Goal: Register for event/course

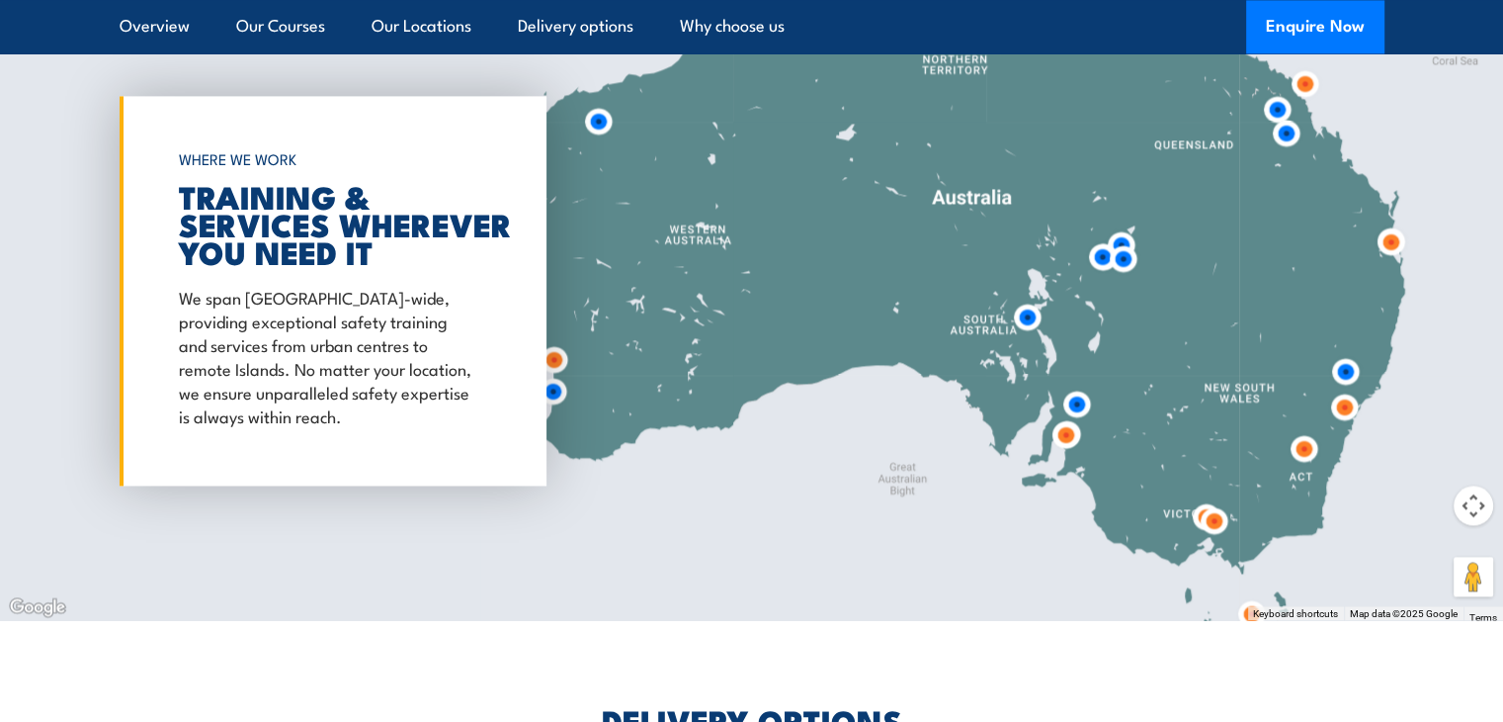
scroll to position [2965, 0]
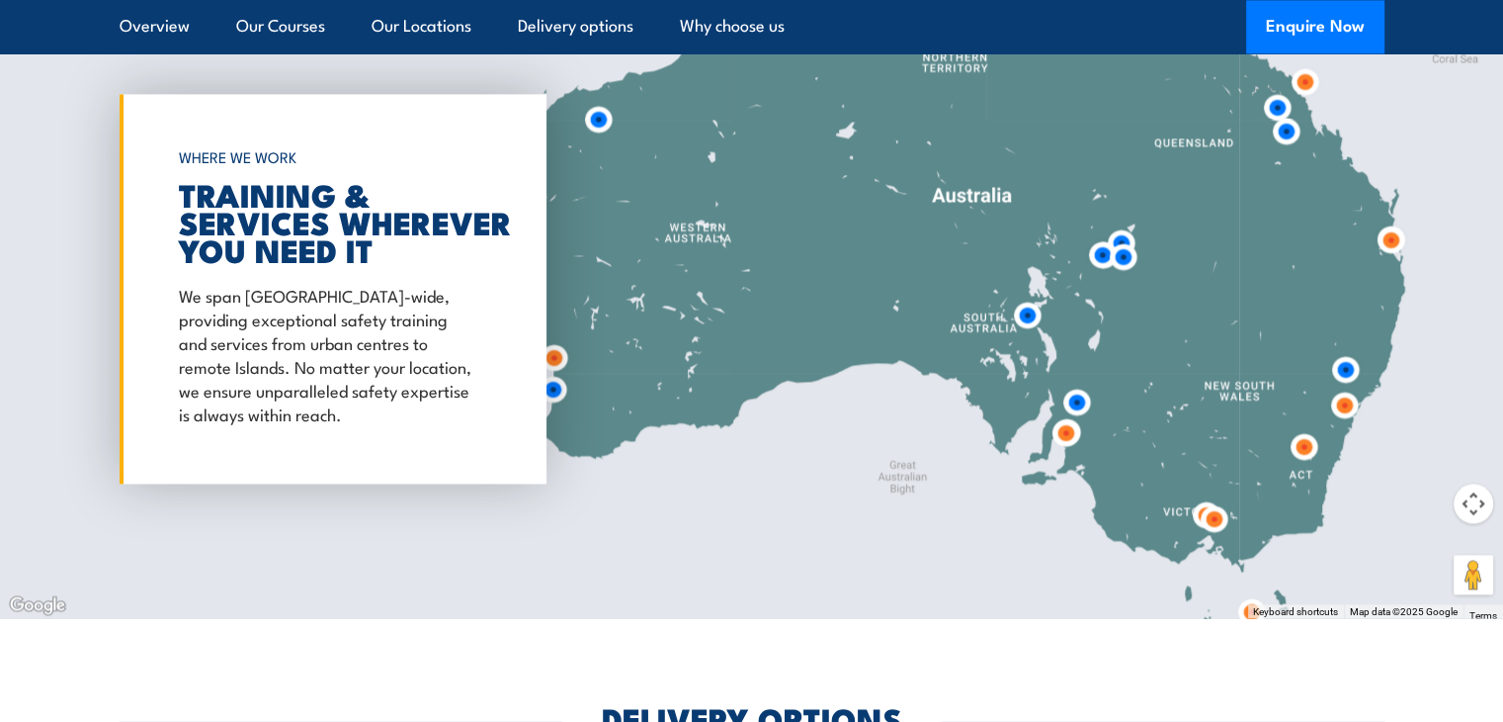
click at [1066, 439] on img at bounding box center [1066, 432] width 37 height 37
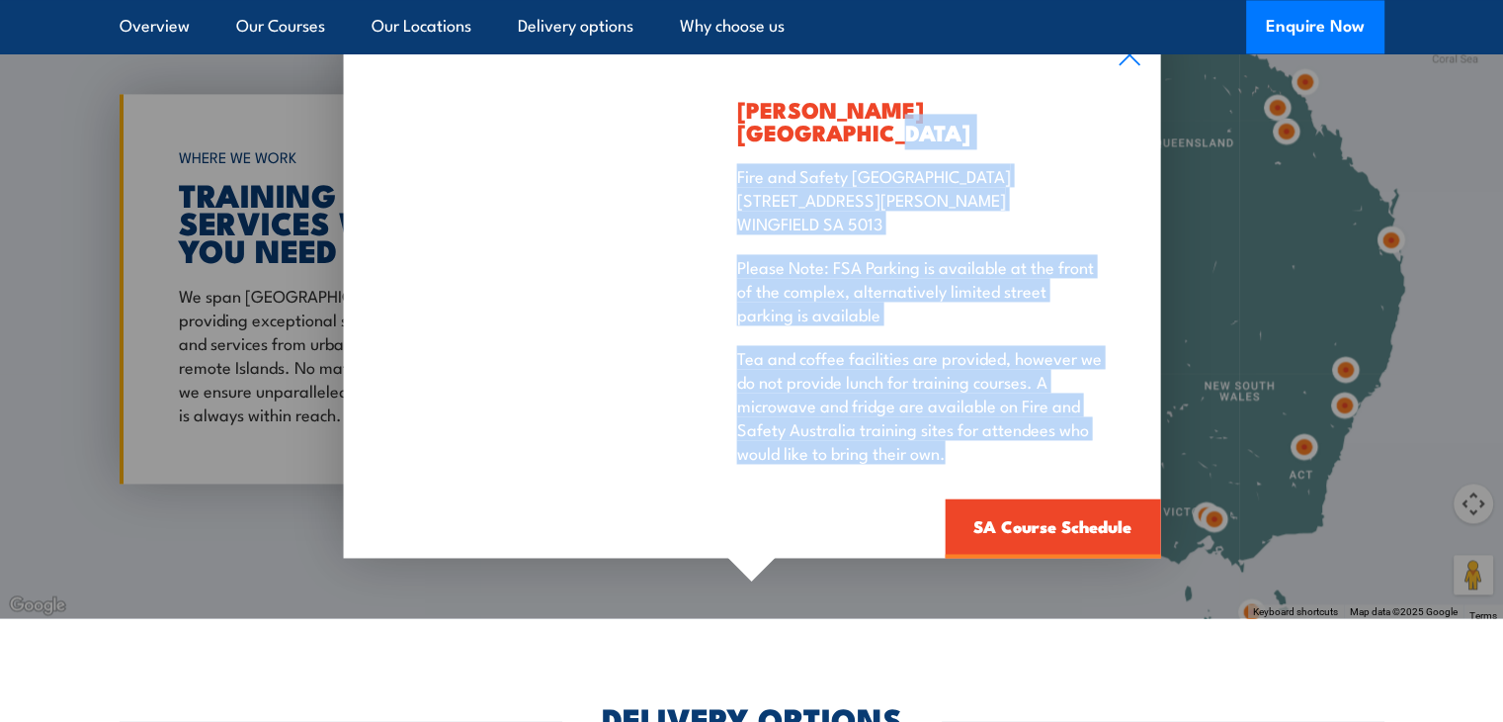
drag, startPoint x: 1066, startPoint y: 439, endPoint x: 1143, endPoint y: 87, distance: 360.2
click at [1143, 87] on div "[PERSON_NAME][GEOGRAPHIC_DATA] Fire and Safety Australia [STREET_ADDRESS][PERSO…" at bounding box center [921, 291] width 477 height 534
click at [1135, 65] on icon at bounding box center [1129, 54] width 21 height 21
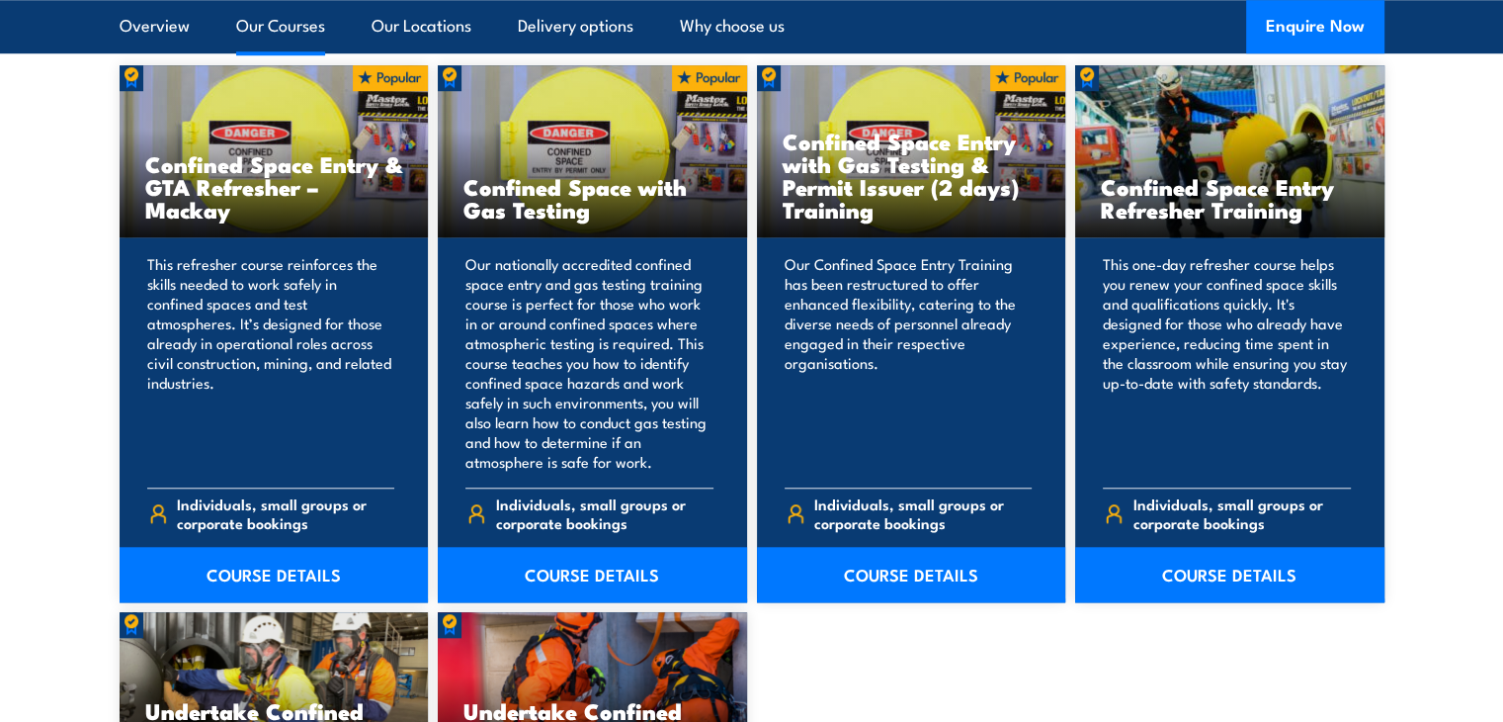
scroll to position [1620, 0]
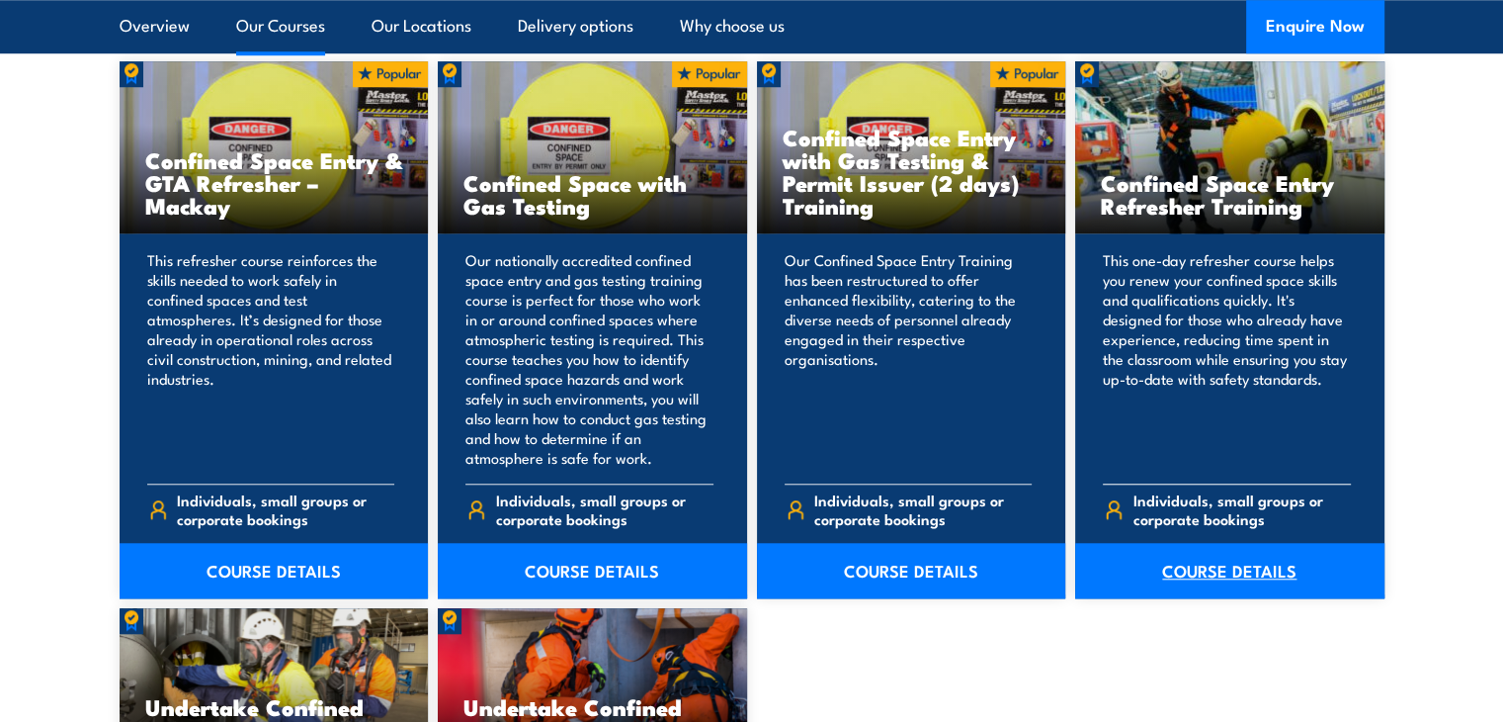
click at [1248, 571] on link "COURSE DETAILS" at bounding box center [1229, 570] width 309 height 55
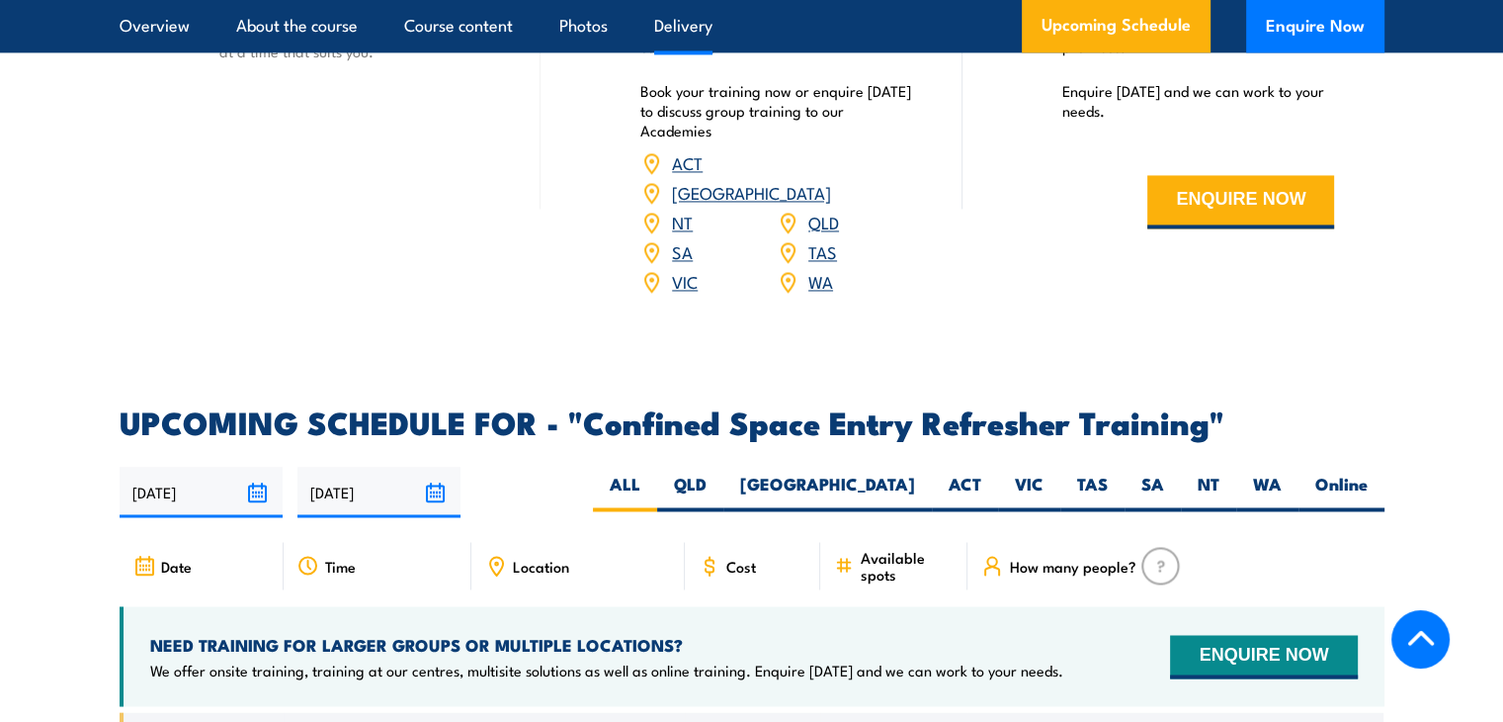
scroll to position [3189, 0]
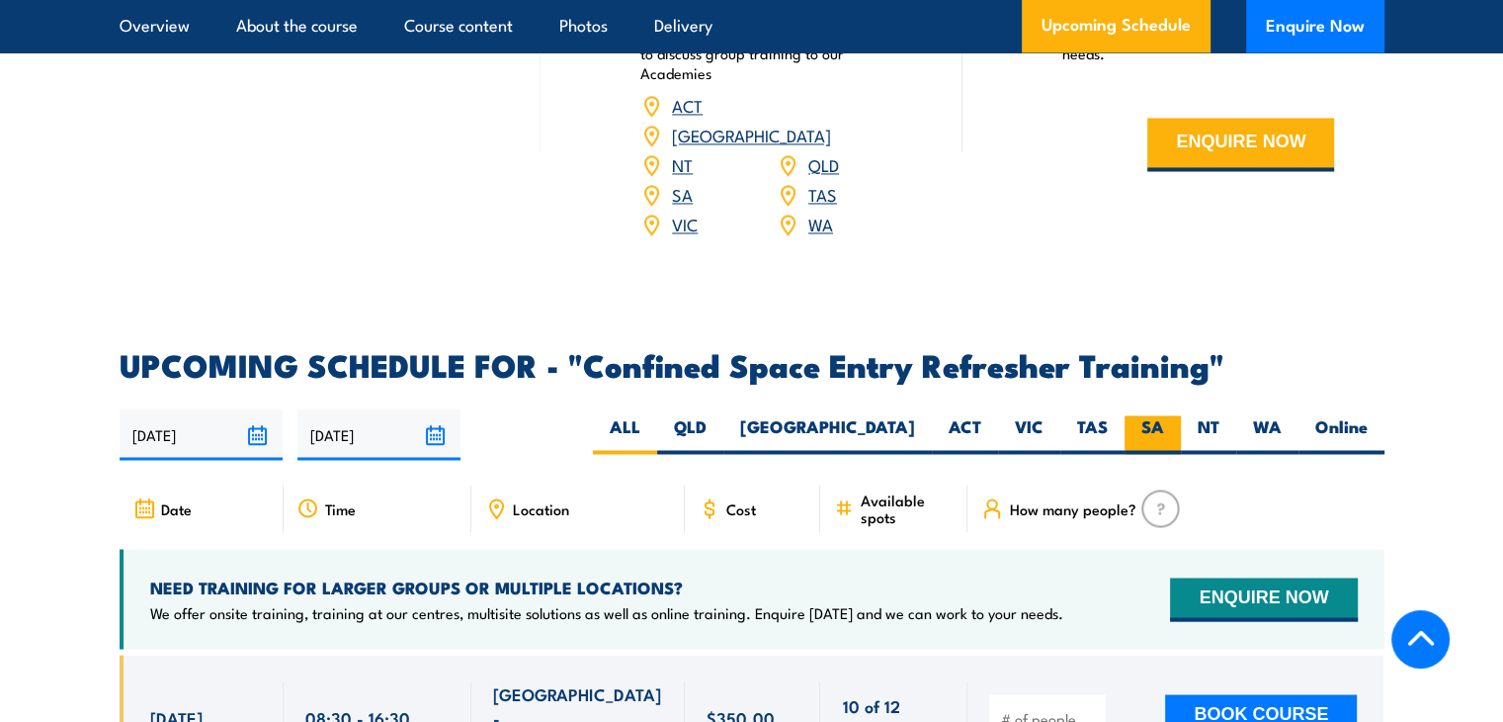
click at [1154, 415] on label "SA" at bounding box center [1153, 434] width 56 height 39
click at [1164, 415] on input "SA" at bounding box center [1170, 421] width 13 height 13
radio input "true"
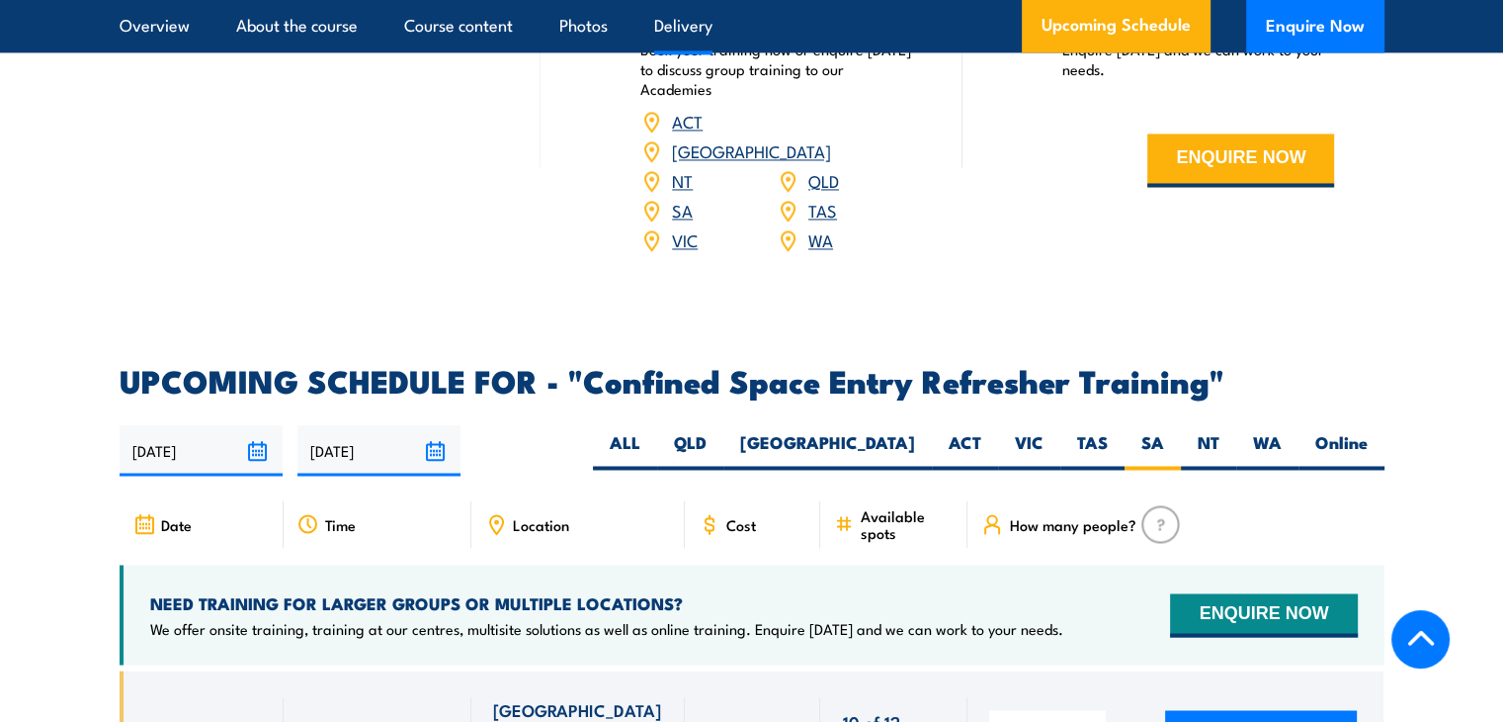
scroll to position [3189, 0]
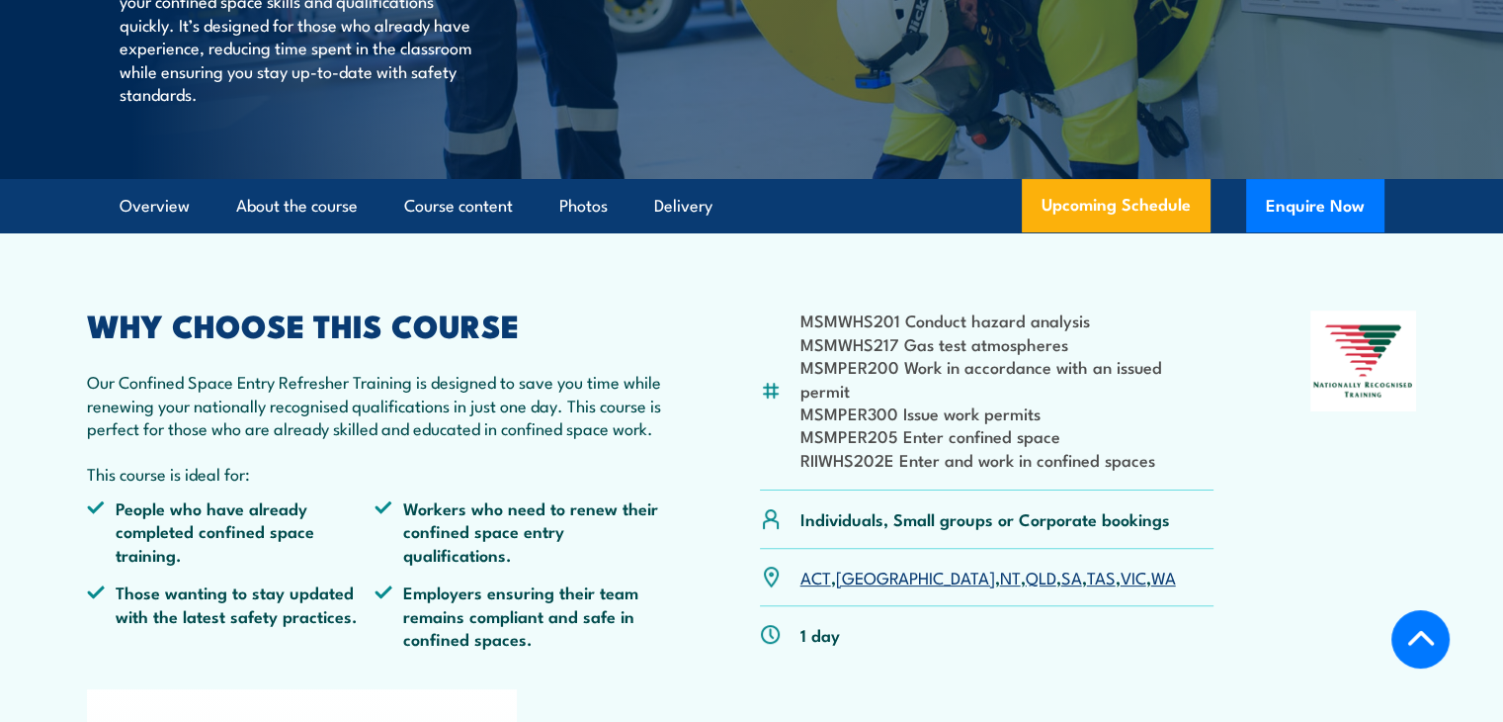
scroll to position [500, 0]
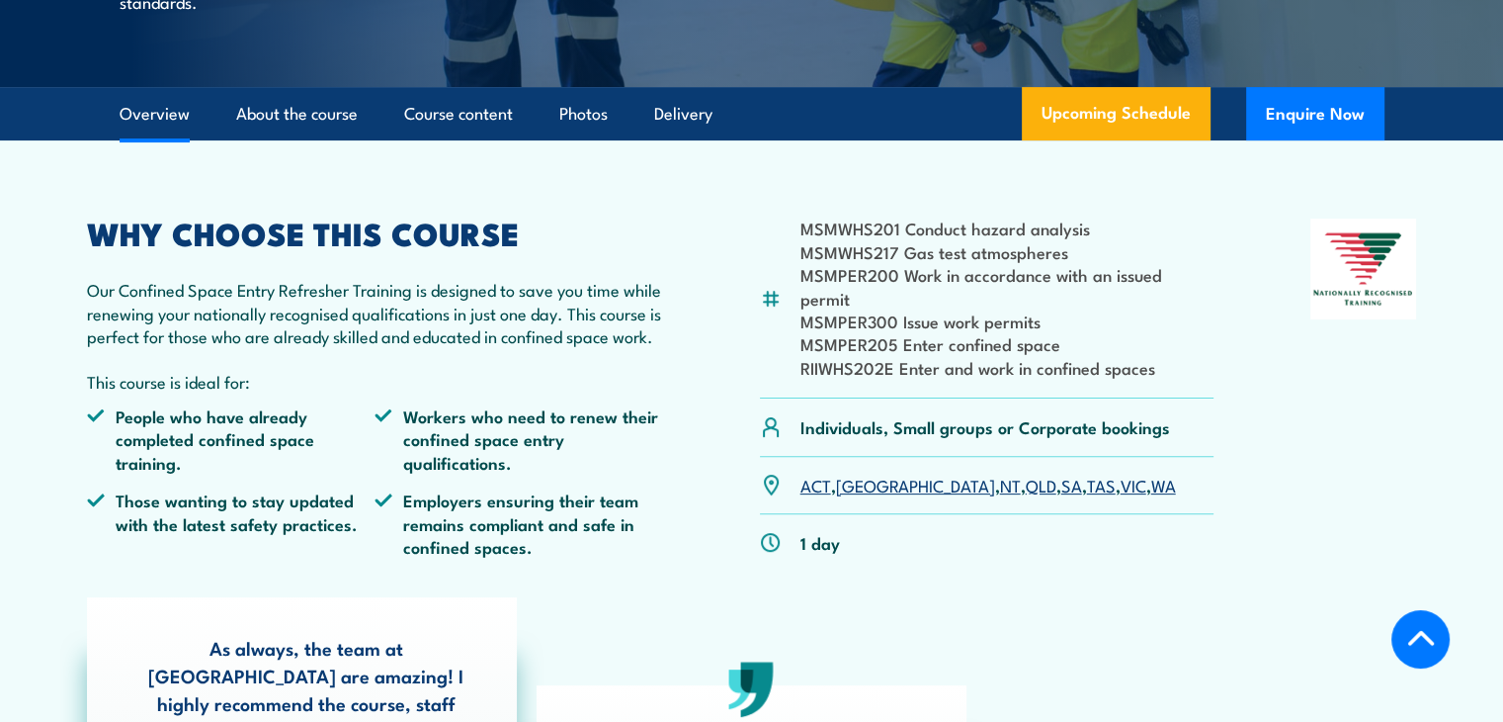
click at [1062, 472] on link "SA" at bounding box center [1072, 484] width 21 height 24
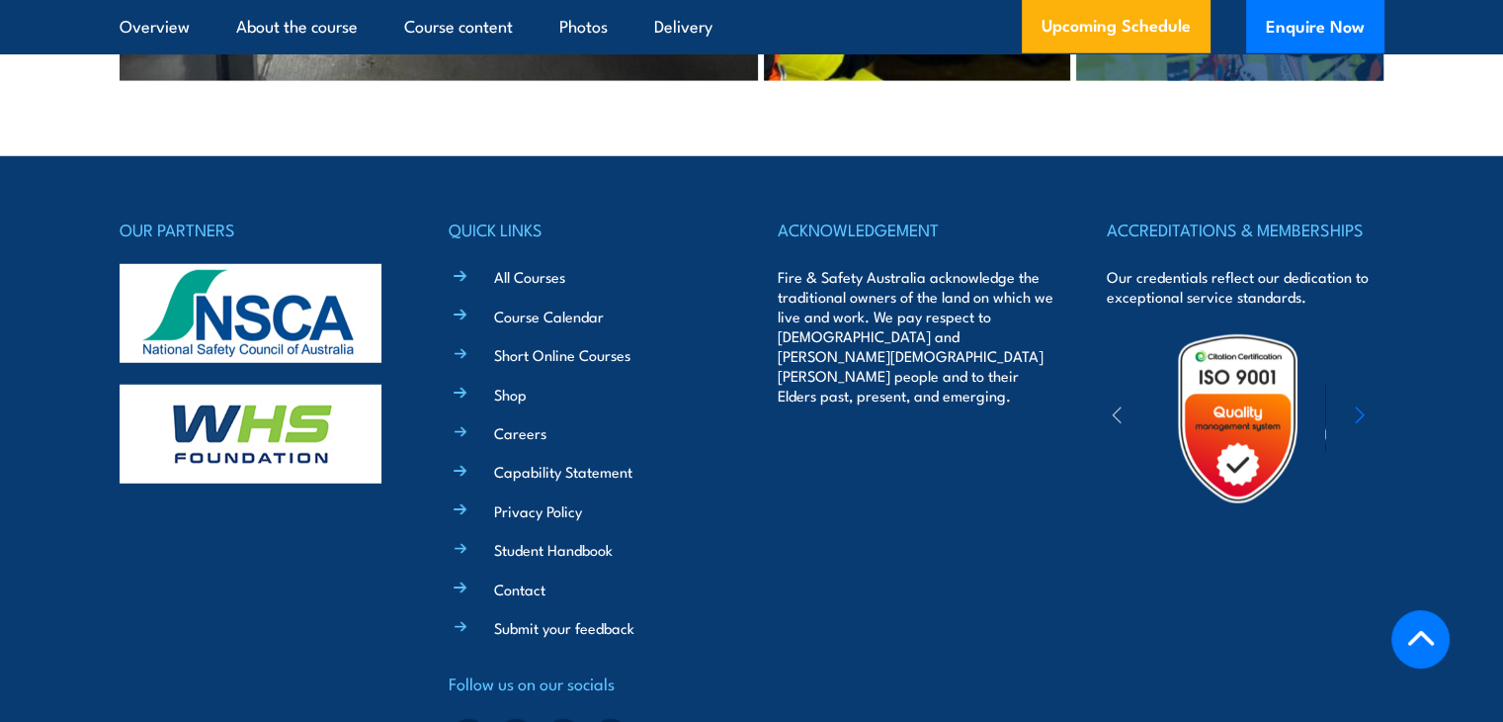
scroll to position [5589, 0]
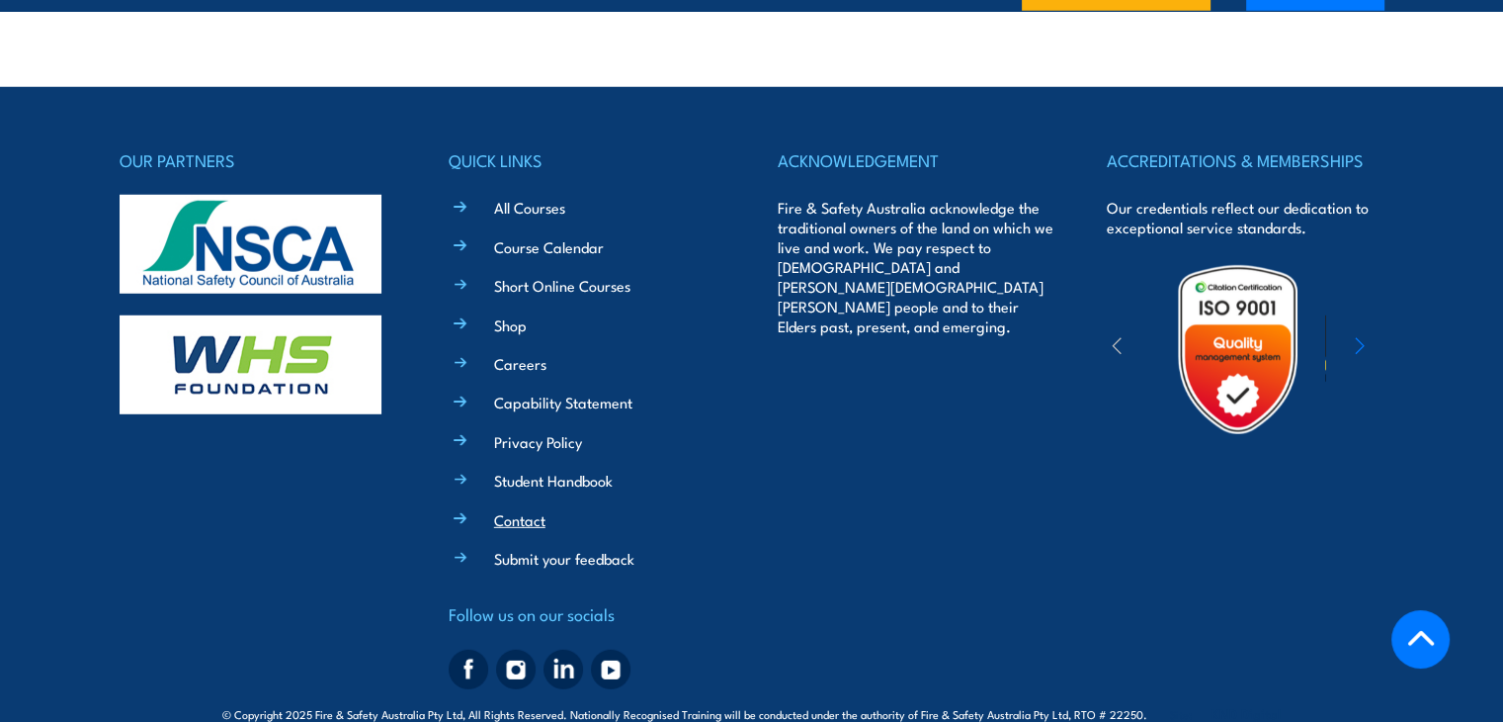
click at [531, 509] on link "Contact" at bounding box center [519, 519] width 51 height 21
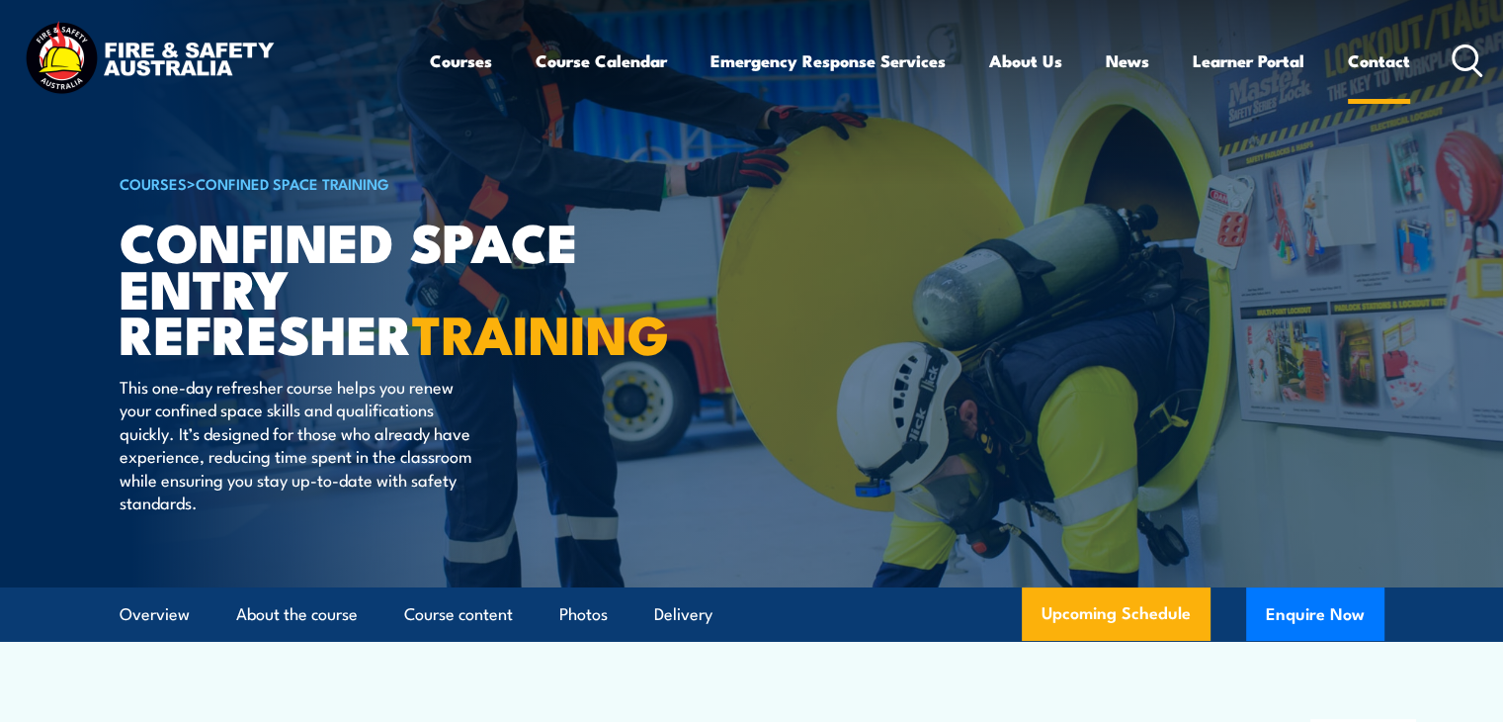
click at [1370, 67] on link "Contact" at bounding box center [1379, 61] width 62 height 52
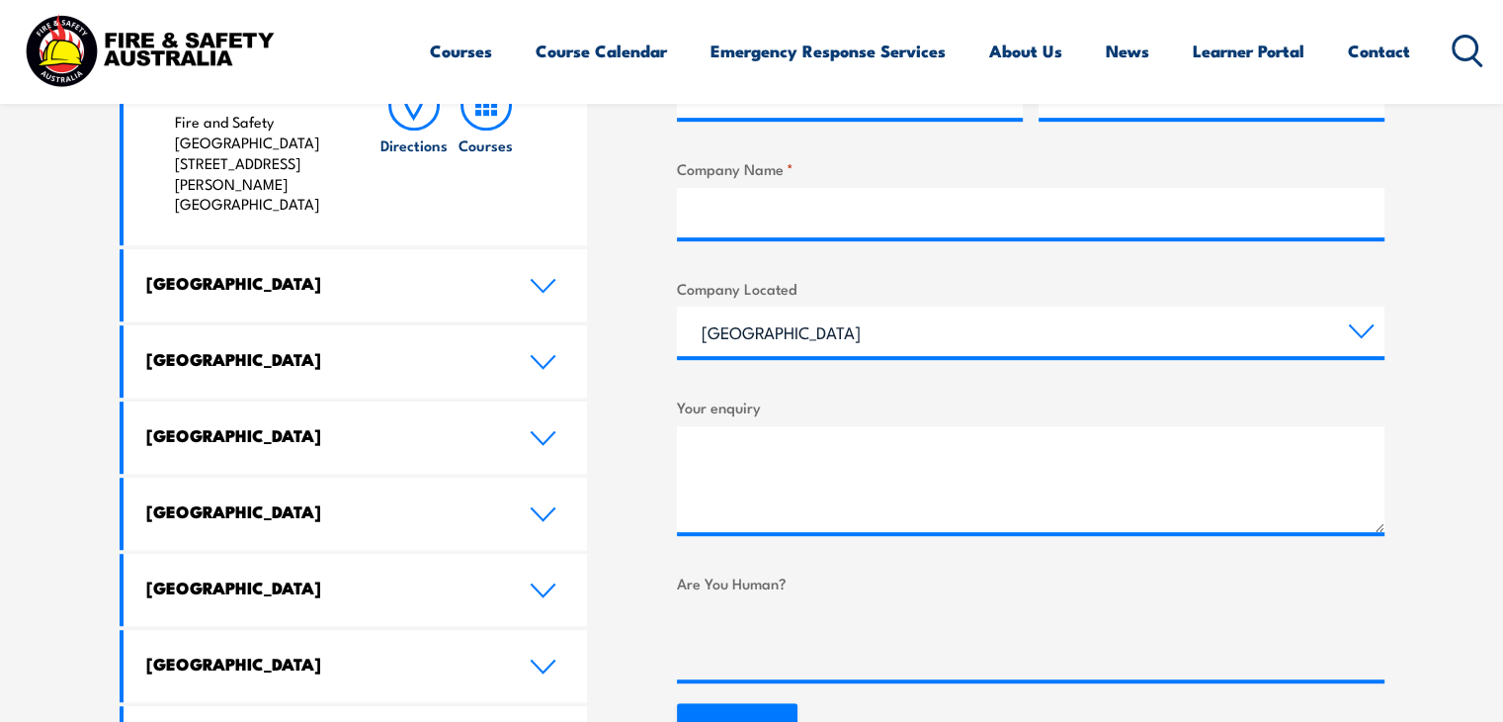
scroll to position [1028, 0]
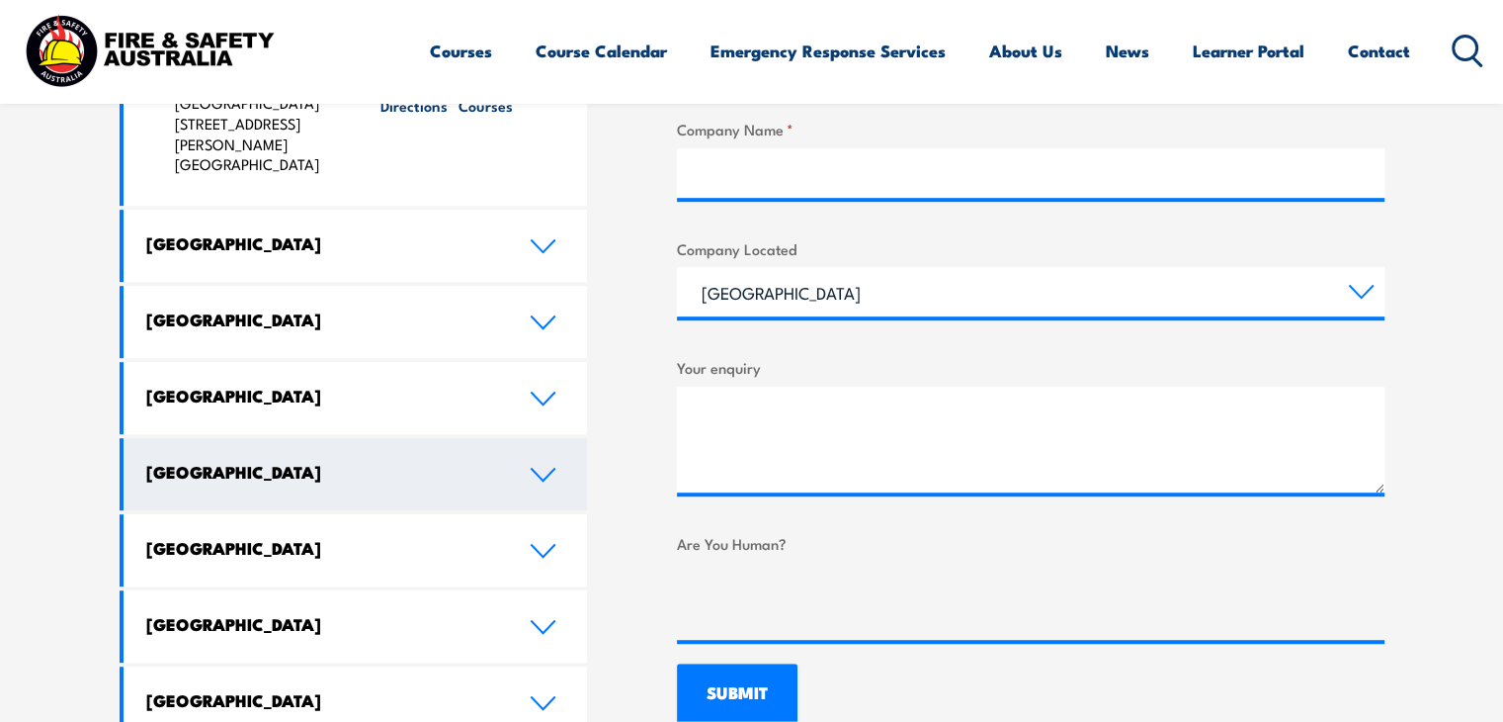
click at [546, 467] on icon at bounding box center [543, 475] width 27 height 16
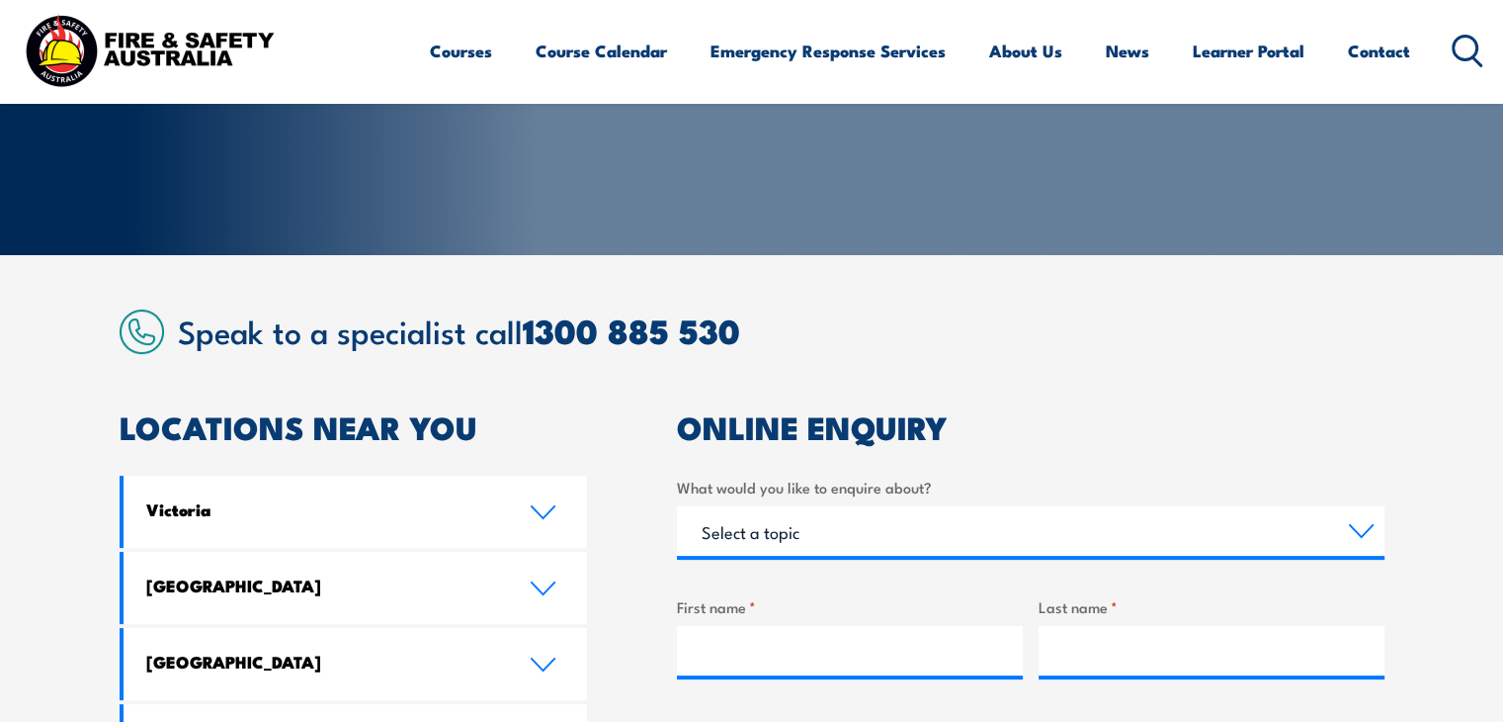
scroll to position [435, 0]
